Goal: Task Accomplishment & Management: Manage account settings

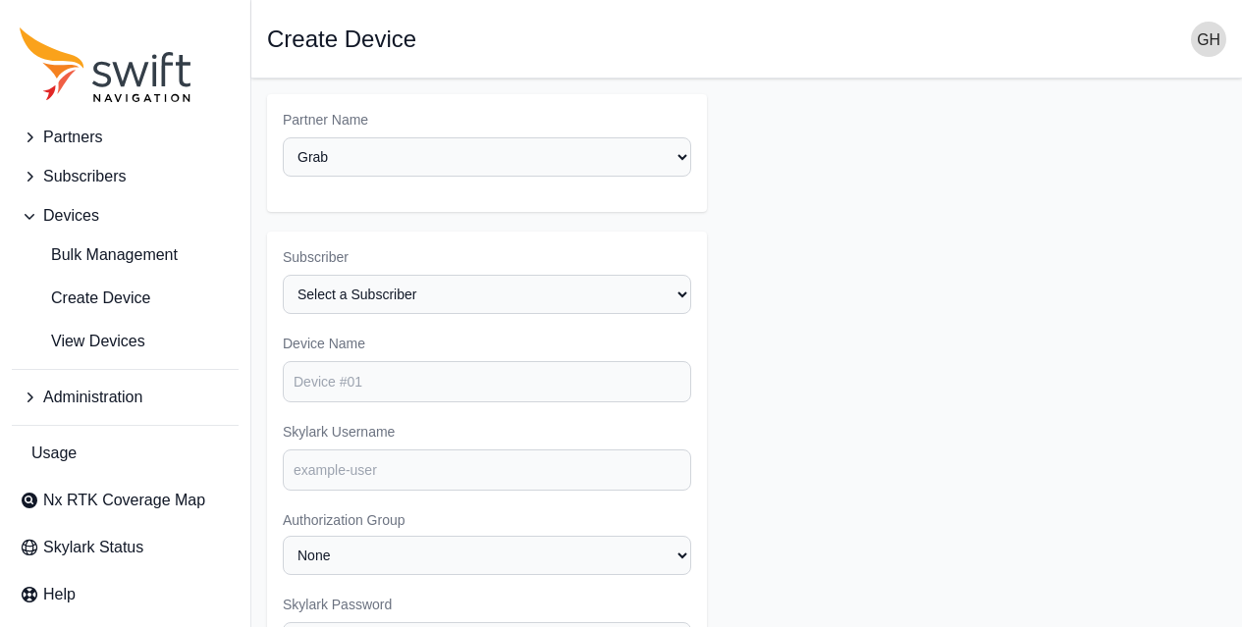
select select "3f7c8ae7-4574-44cd-b1e2-e924d7be4325"
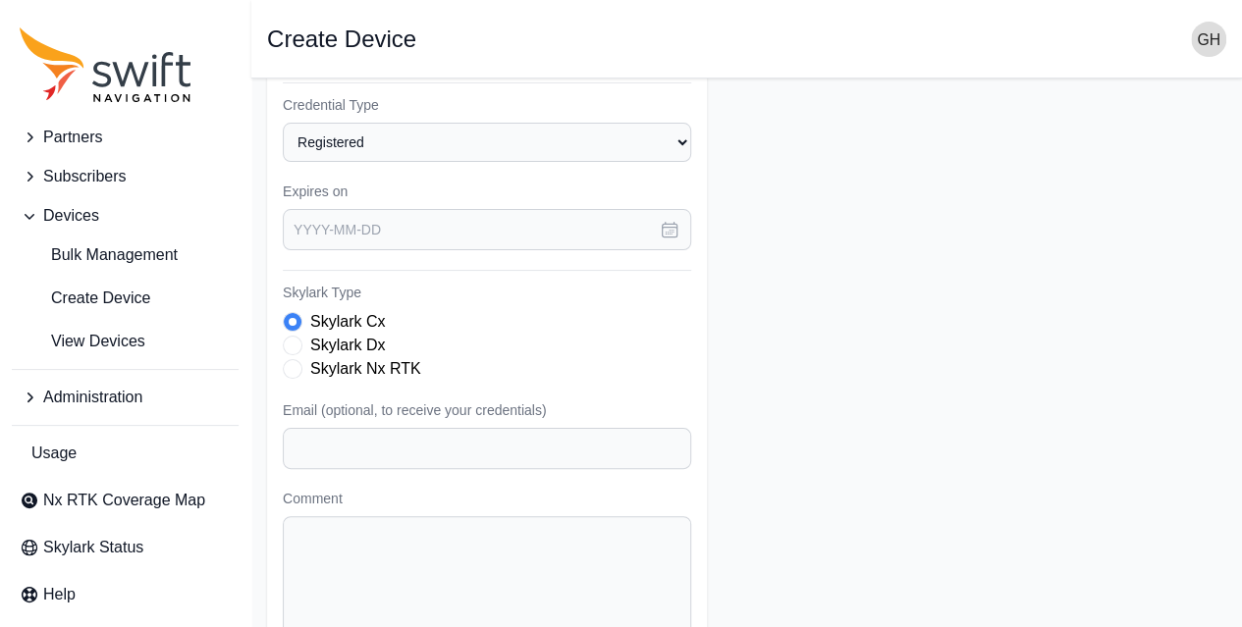
scroll to position [6, 0]
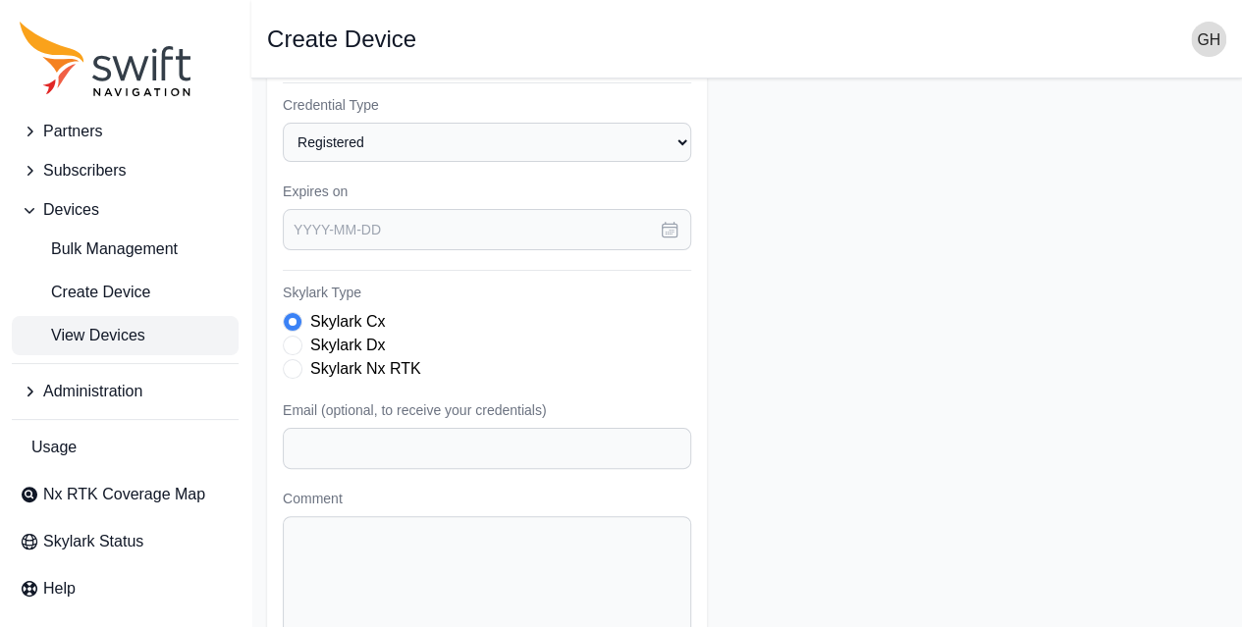
click at [120, 331] on span "View Devices" at bounding box center [83, 336] width 126 height 24
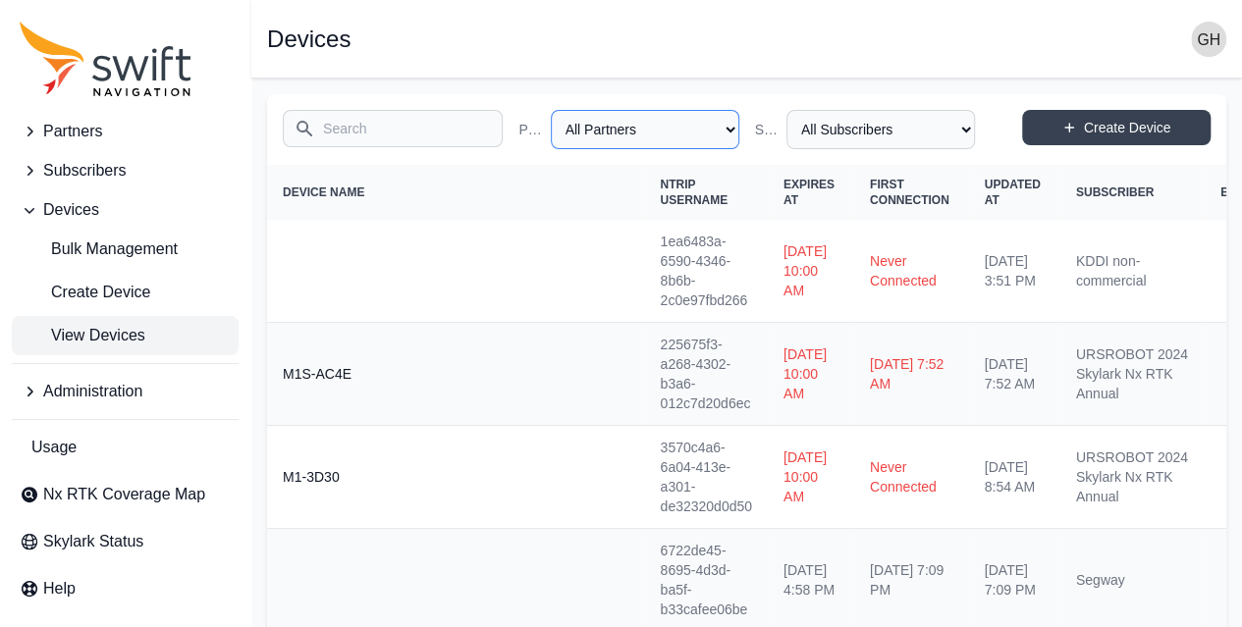
click at [679, 127] on select "All Partners AlpsAlpine Asensing Bad Elf Bench Mark Equipment & Supplies Inc. B…" at bounding box center [645, 129] width 188 height 39
click at [807, 123] on select "All Subscribers <Partner Name> - Customer 1 <Partner Name> - Customer 2 <Partne…" at bounding box center [880, 129] width 188 height 39
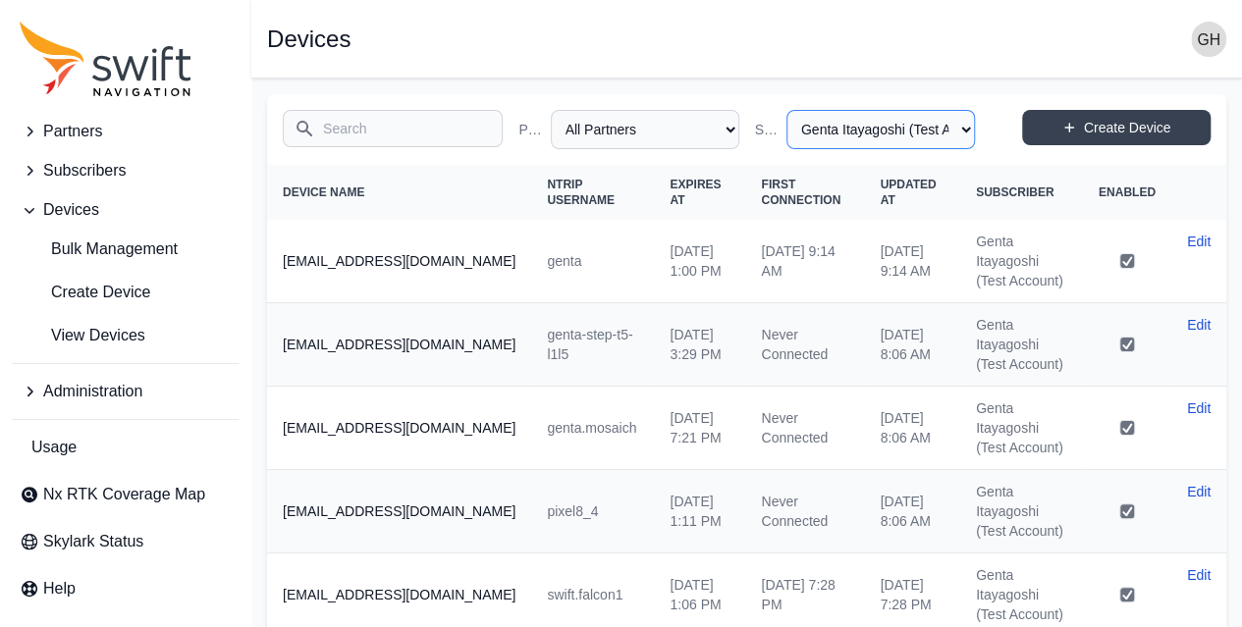
click at [937, 133] on select "All Subscribers <Partner Name> - Customer 1 <Partner Name> - Customer 2 <Partne…" at bounding box center [880, 129] width 188 height 39
click at [797, 110] on select "All Subscribers <Partner Name> - Customer 1 <Partner Name> - Customer 2 <Partne…" at bounding box center [880, 129] width 188 height 39
select select "c7e21f22-422a-4487-960d-239937907488"
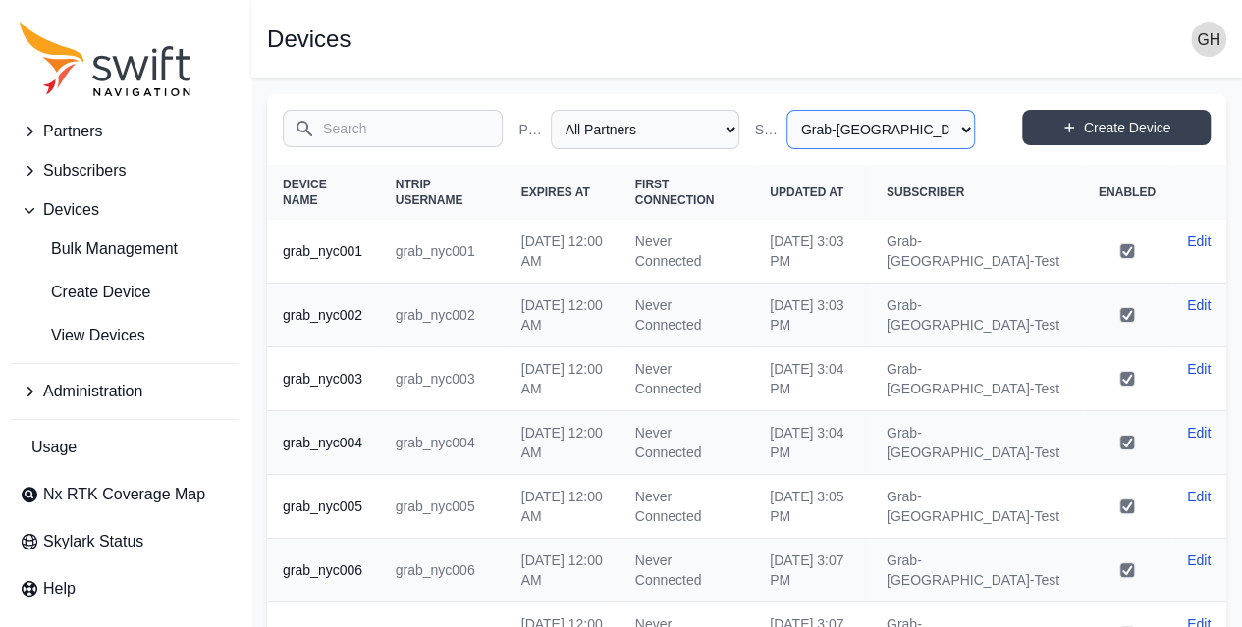
scroll to position [369, 0]
